Goal: Obtain resource: Obtain resource

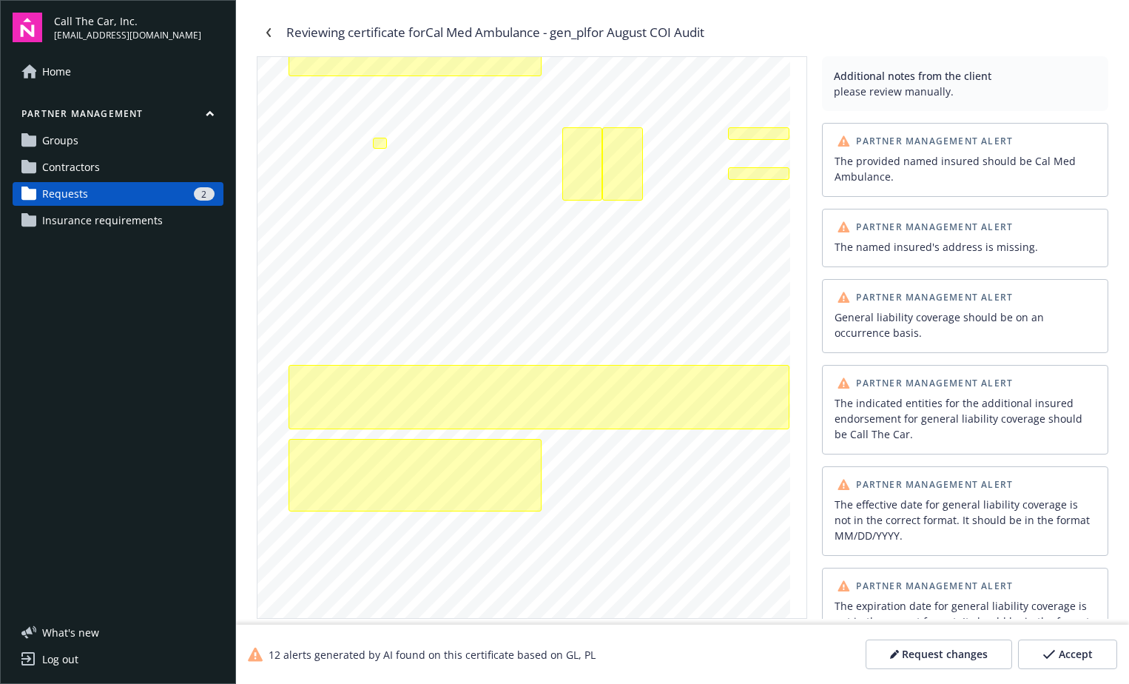
click at [1056, 654] on icon "button" at bounding box center [1049, 654] width 13 height 10
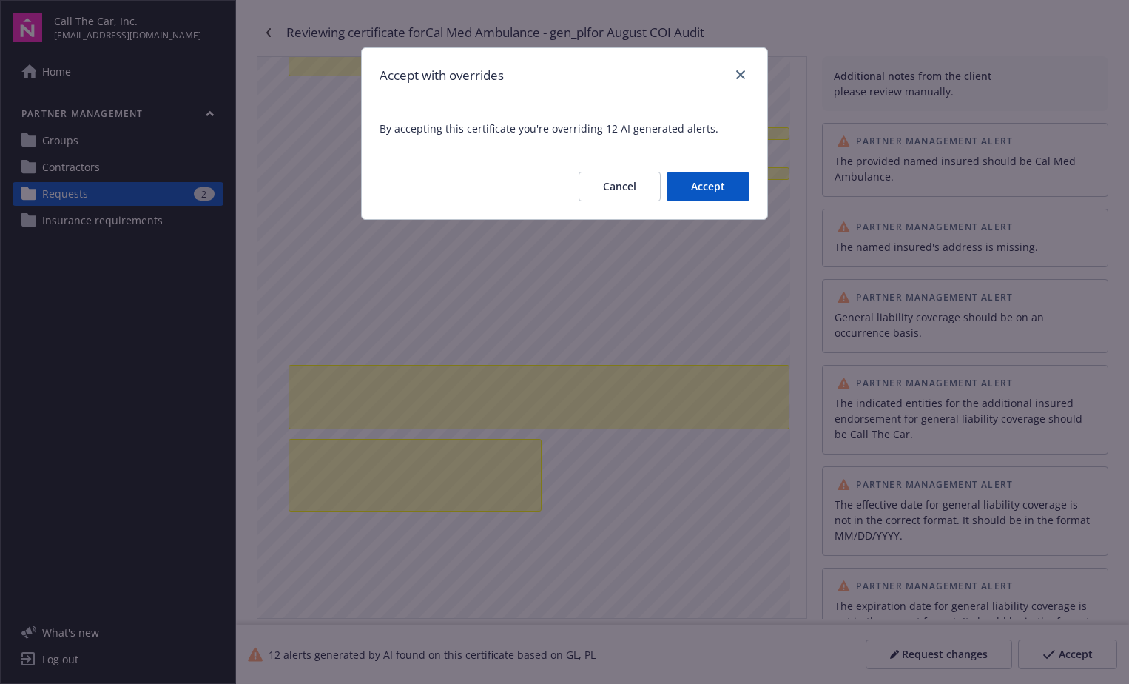
click at [705, 183] on button "Accept" at bounding box center [708, 187] width 83 height 30
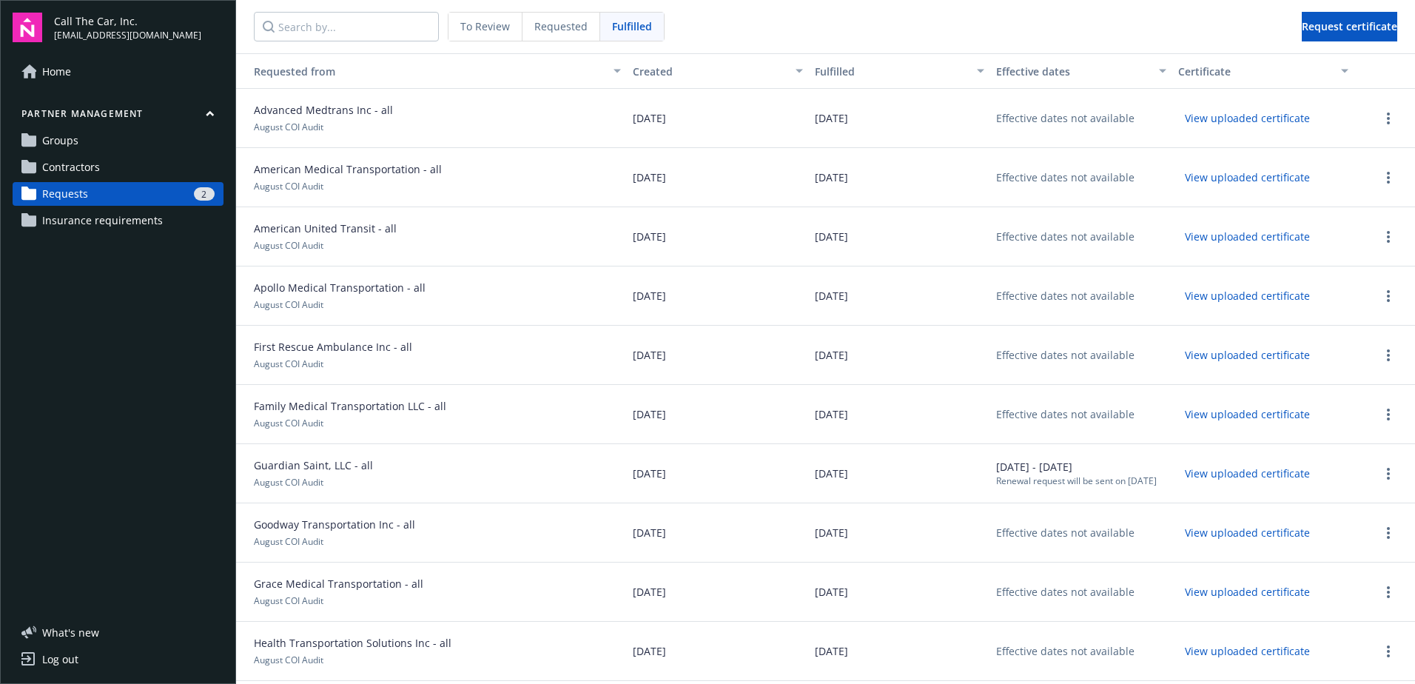
click at [121, 193] on div "2" at bounding box center [154, 193] width 121 height 13
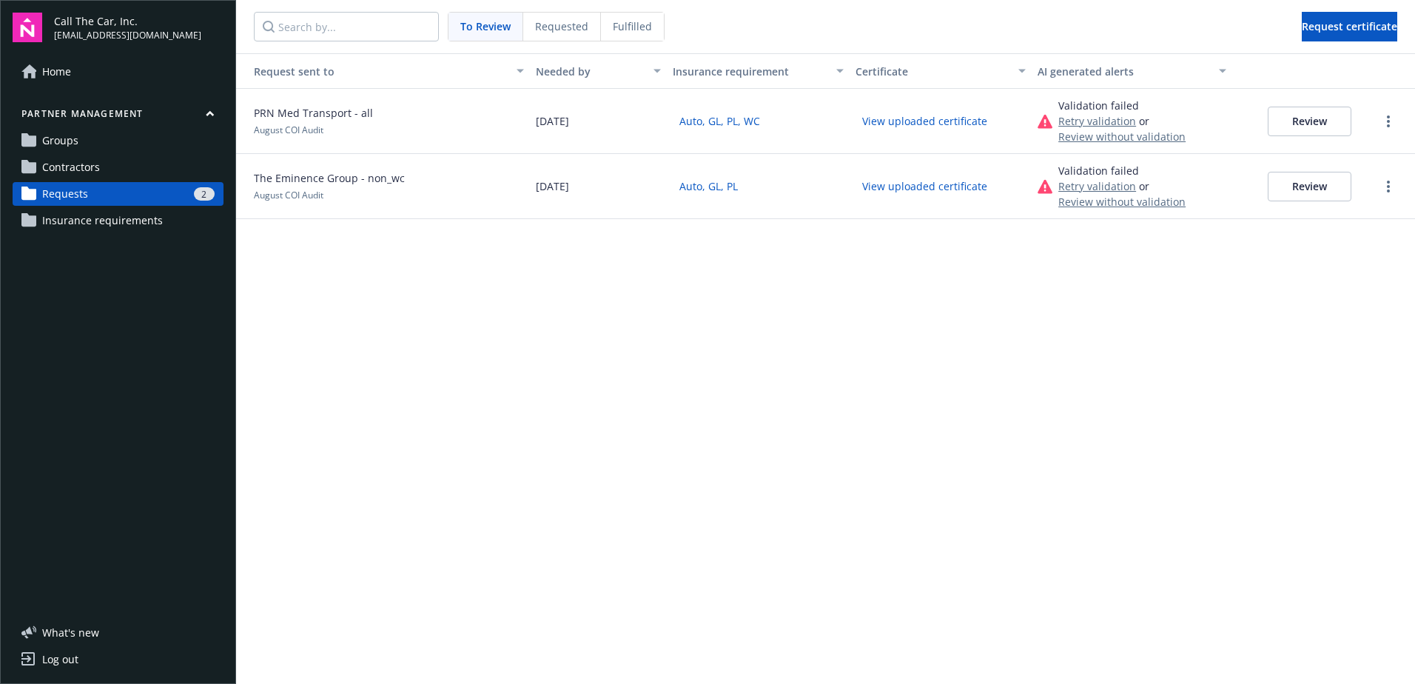
click at [1128, 186] on button "Review" at bounding box center [1309, 187] width 84 height 30
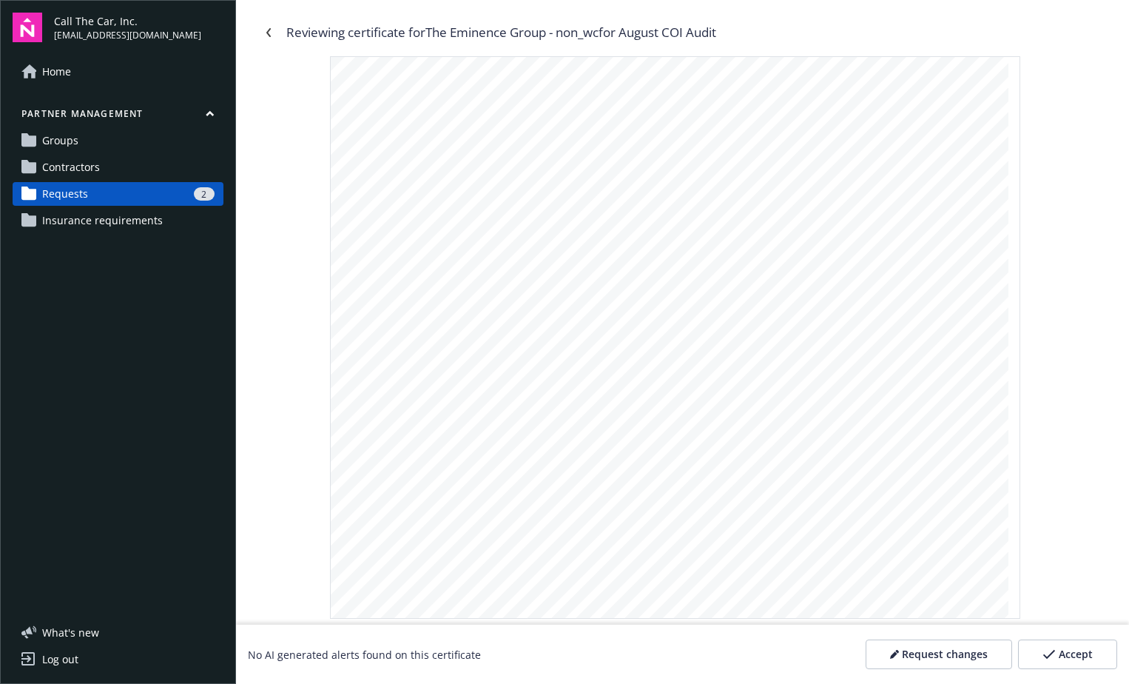
click at [115, 189] on div "2" at bounding box center [154, 193] width 121 height 13
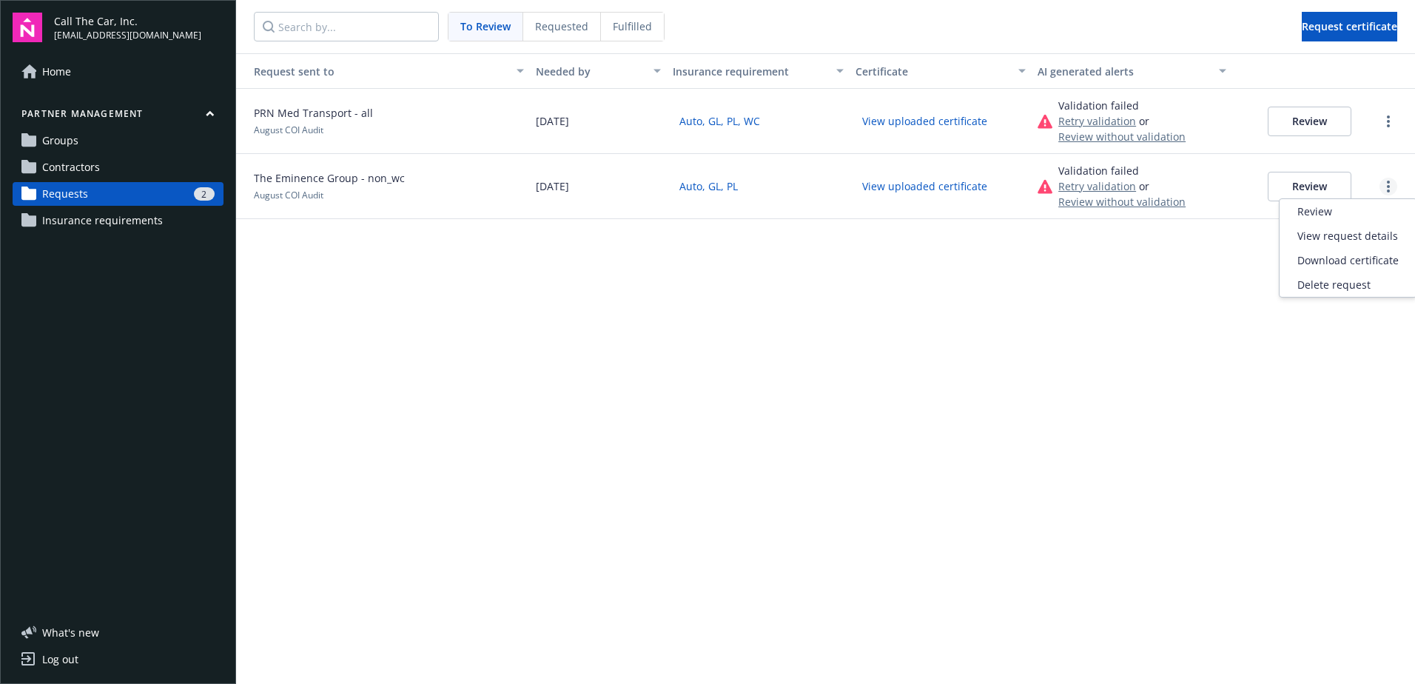
click at [1128, 183] on circle "more" at bounding box center [1388, 182] width 3 height 3
click at [1128, 260] on div "Download certificate" at bounding box center [1347, 260] width 137 height 24
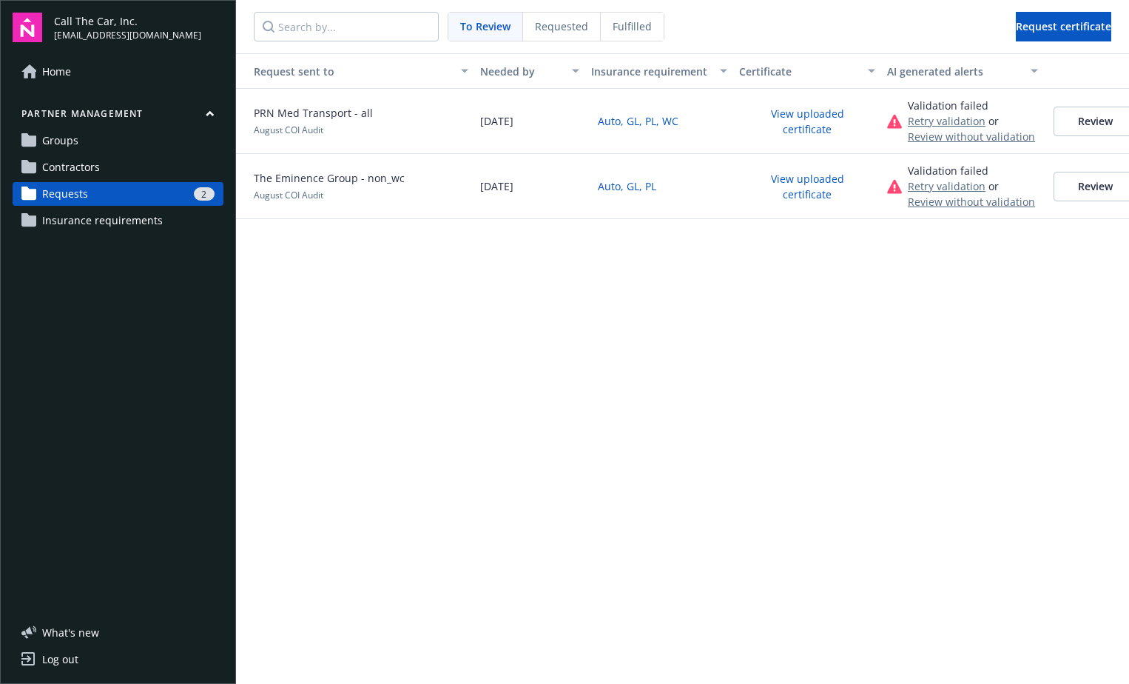
click at [1084, 184] on button "Review" at bounding box center [1096, 187] width 84 height 30
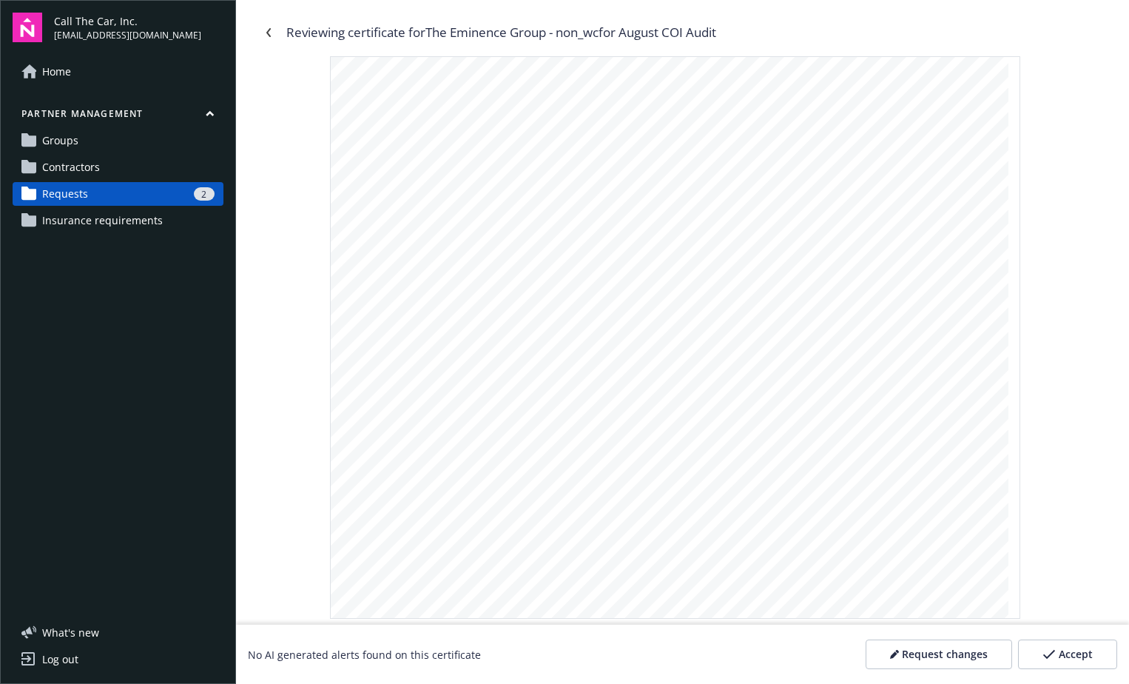
click at [1075, 653] on span "Accept" at bounding box center [1076, 654] width 34 height 15
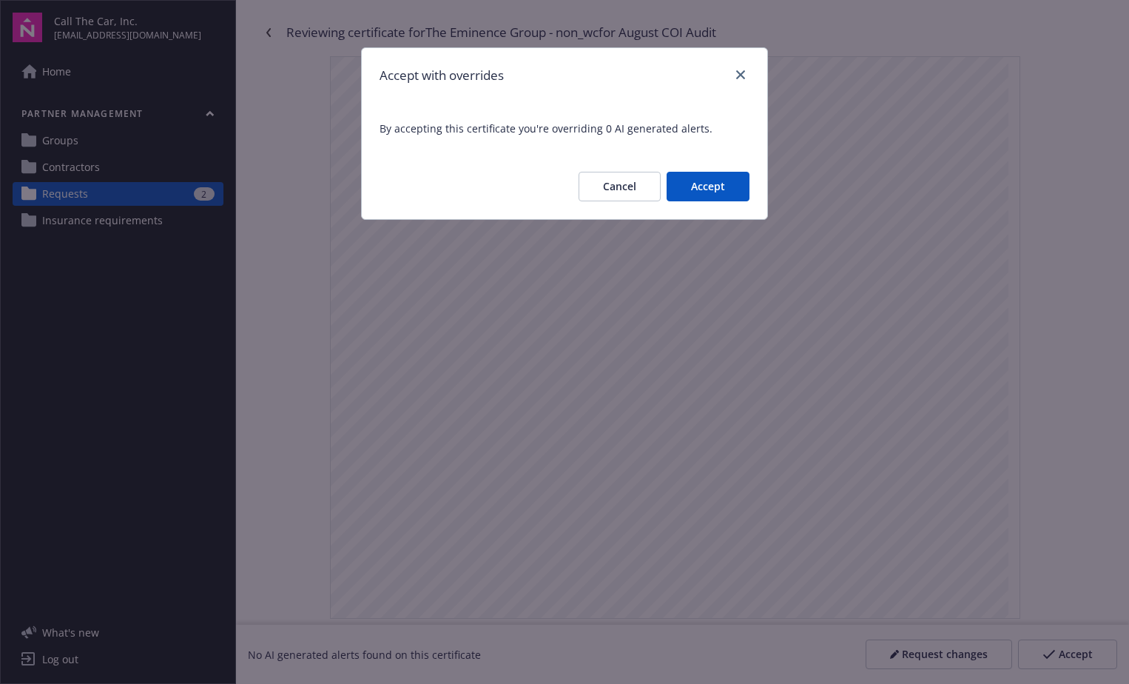
click at [704, 185] on button "Accept" at bounding box center [708, 187] width 83 height 30
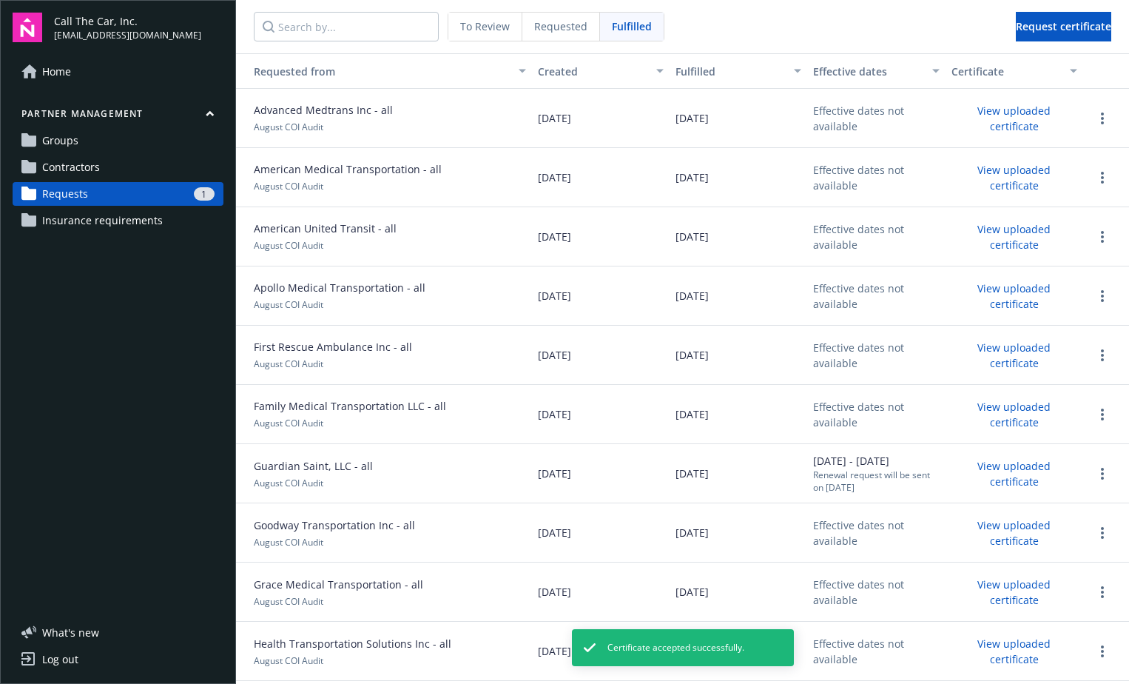
click at [626, 25] on span "Fulfilled" at bounding box center [632, 26] width 40 height 16
click at [487, 23] on span "To Review" at bounding box center [485, 26] width 50 height 16
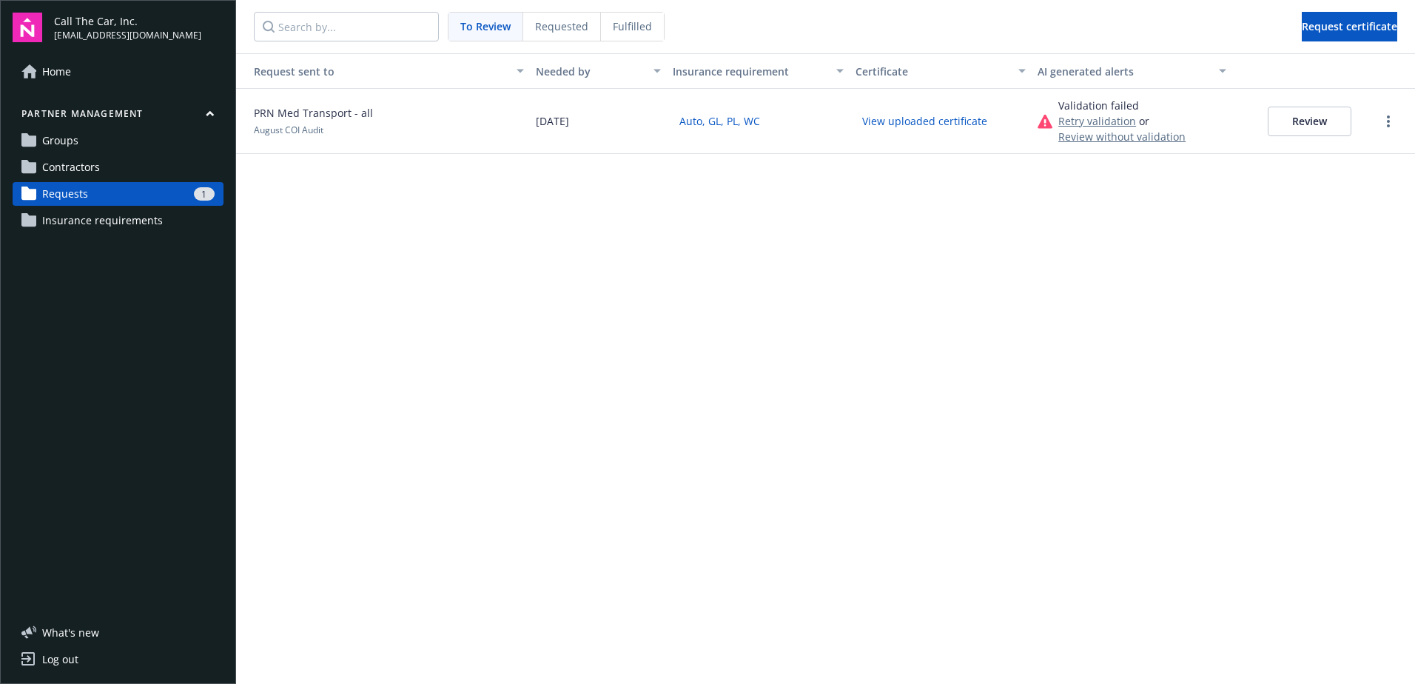
click at [73, 191] on span "Requests" at bounding box center [65, 194] width 46 height 24
click at [1128, 120] on button "Review" at bounding box center [1309, 122] width 84 height 30
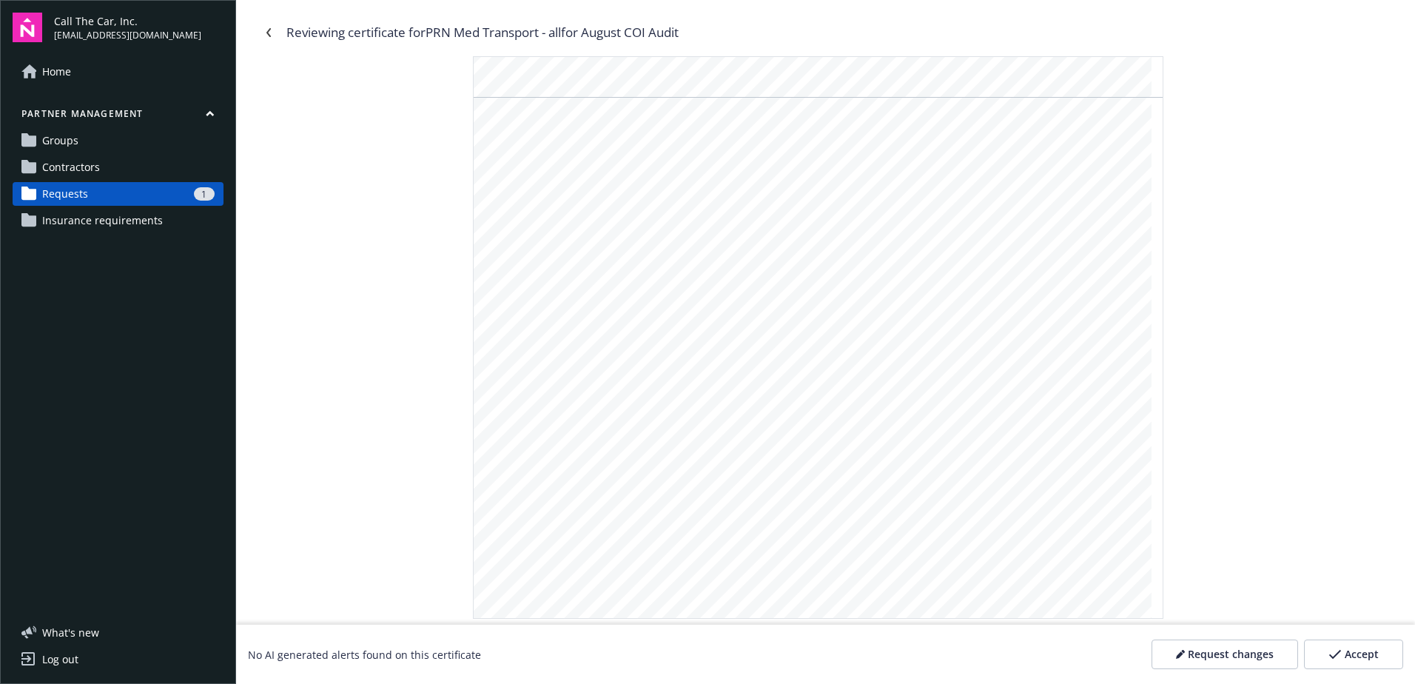
scroll to position [3520, 0]
click at [430, 280] on div "4 A,COfr'D" \-" CERTIFICATE OF PRNMETl LIABILITY INSURANCE THIS CERTIFICATE IS …" at bounding box center [825, 337] width 1137 height 562
click at [431, 291] on div "4 A,COfr'D" \-" CERTIFICATE OF PRNMETl LIABILITY INSURANCE THIS CERTIFICATE IS …" at bounding box center [825, 337] width 1137 height 562
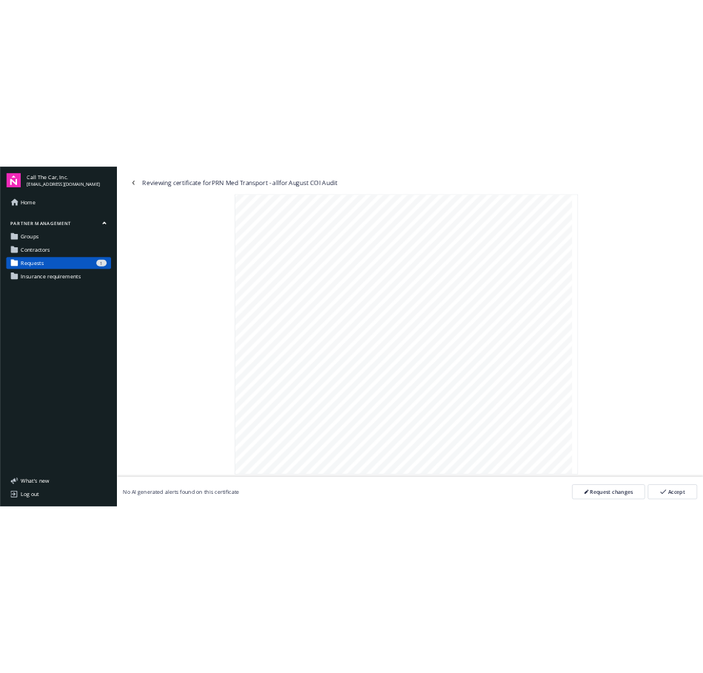
scroll to position [0, 0]
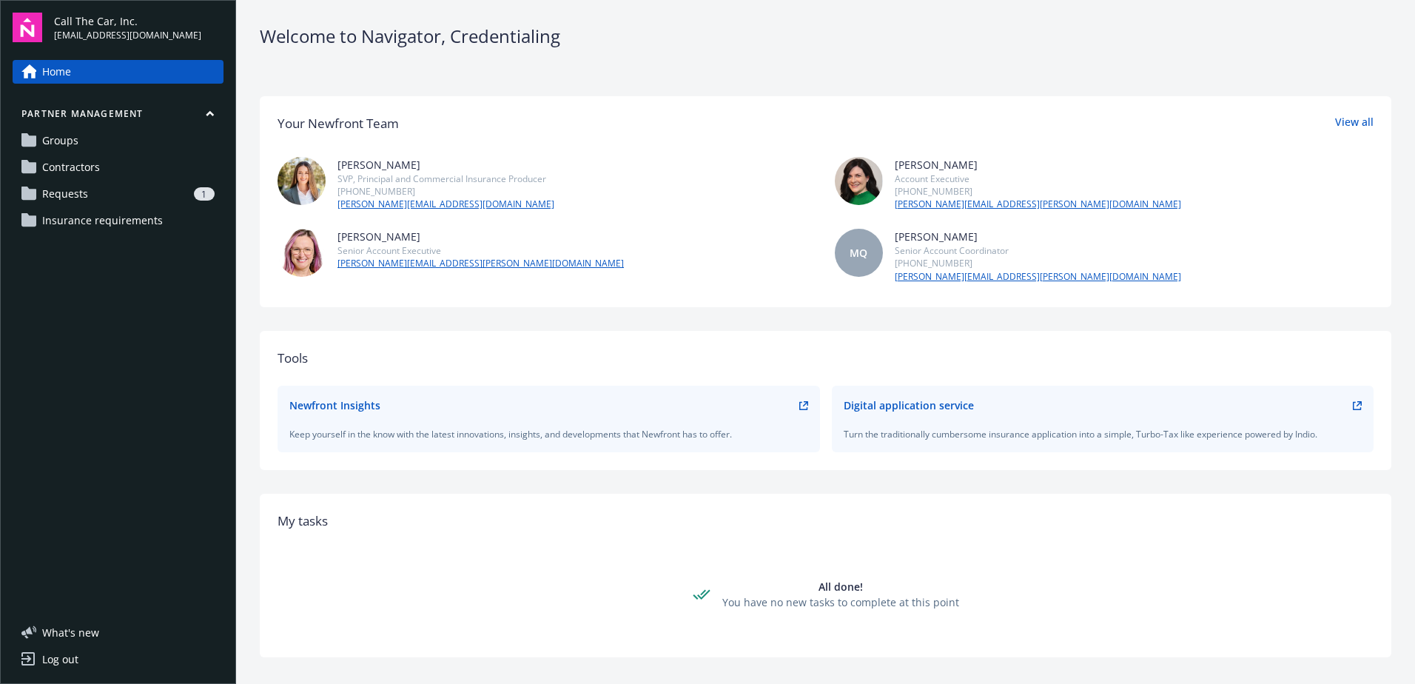
click at [50, 194] on span "Requests" at bounding box center [65, 194] width 46 height 24
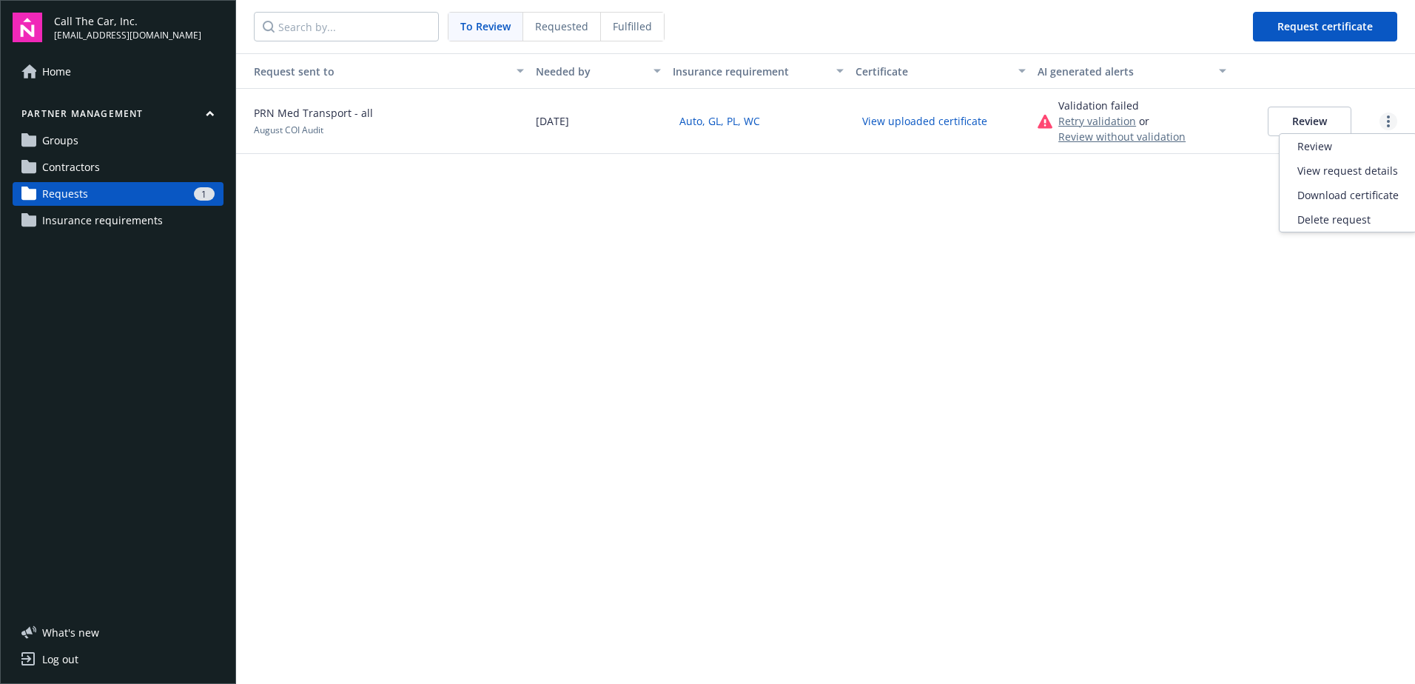
click at [1389, 117] on circle "more" at bounding box center [1388, 116] width 3 height 3
click at [1328, 192] on div "Download certificate" at bounding box center [1347, 195] width 137 height 24
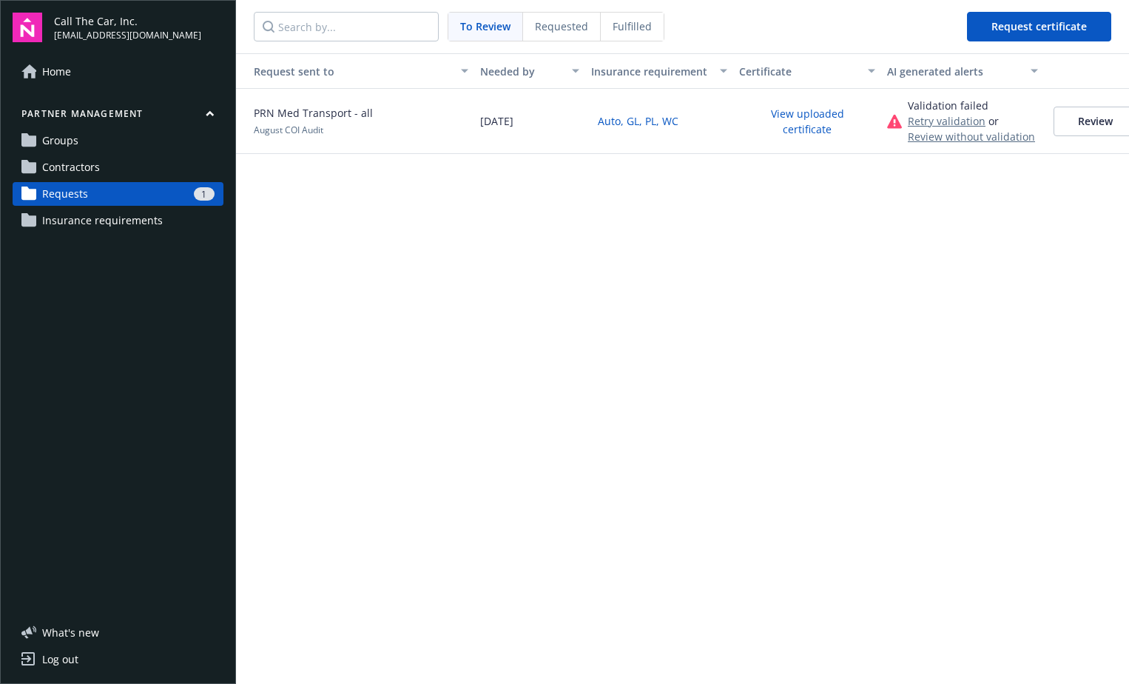
click at [1088, 118] on button "Review" at bounding box center [1096, 122] width 84 height 30
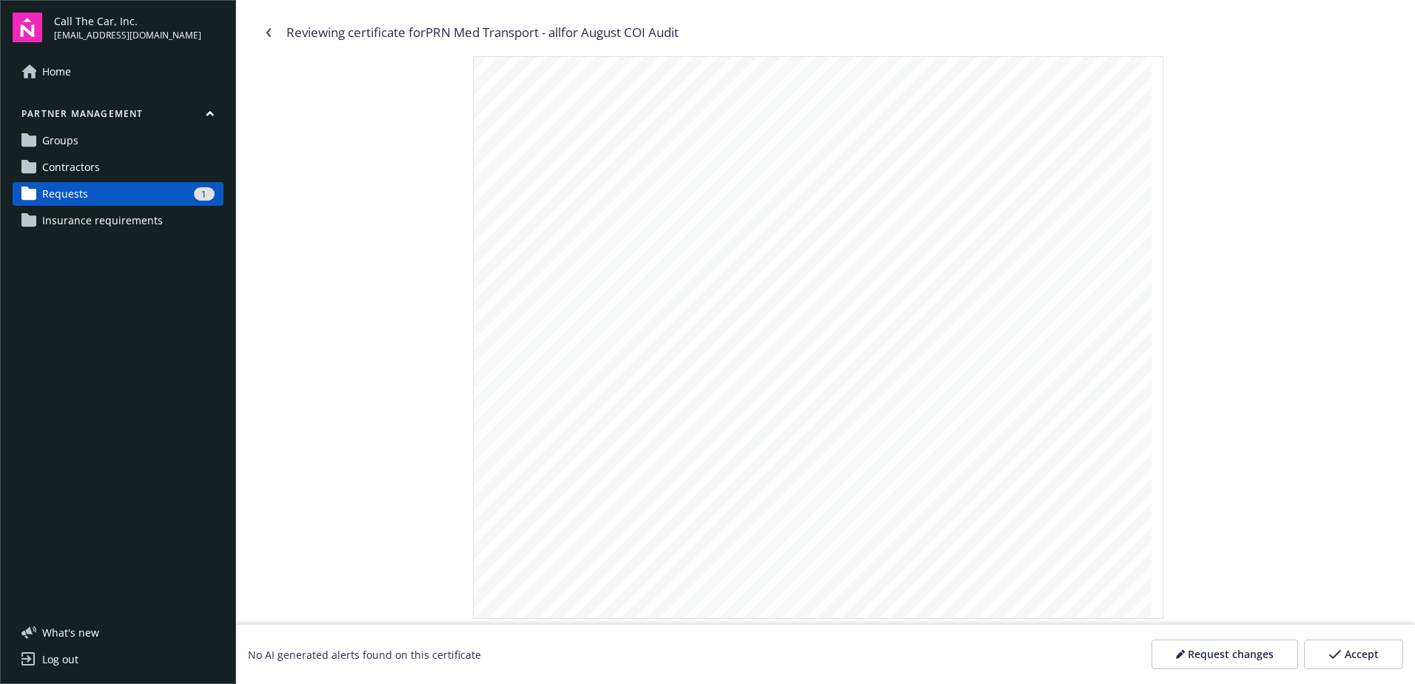
click at [1352, 650] on span "Accept" at bounding box center [1361, 654] width 34 height 15
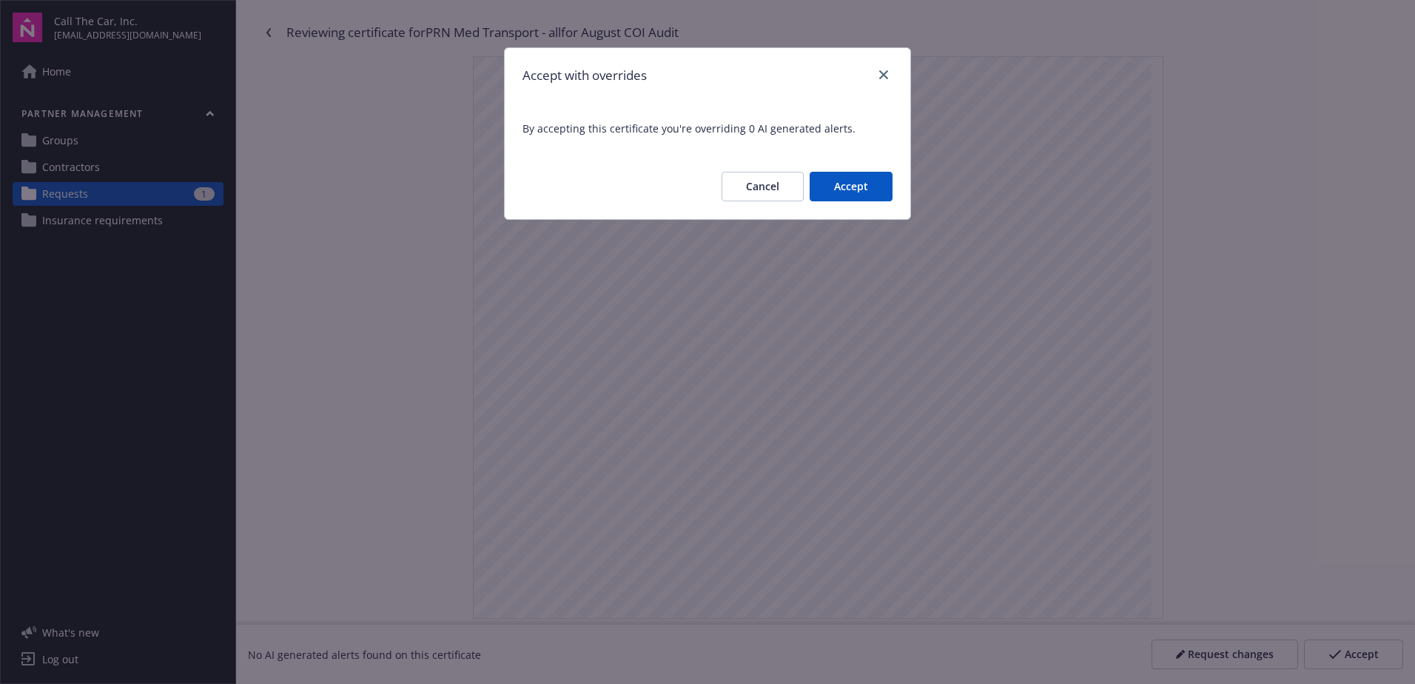
click at [846, 185] on button "Accept" at bounding box center [850, 187] width 83 height 30
